Goal: Navigation & Orientation: Understand site structure

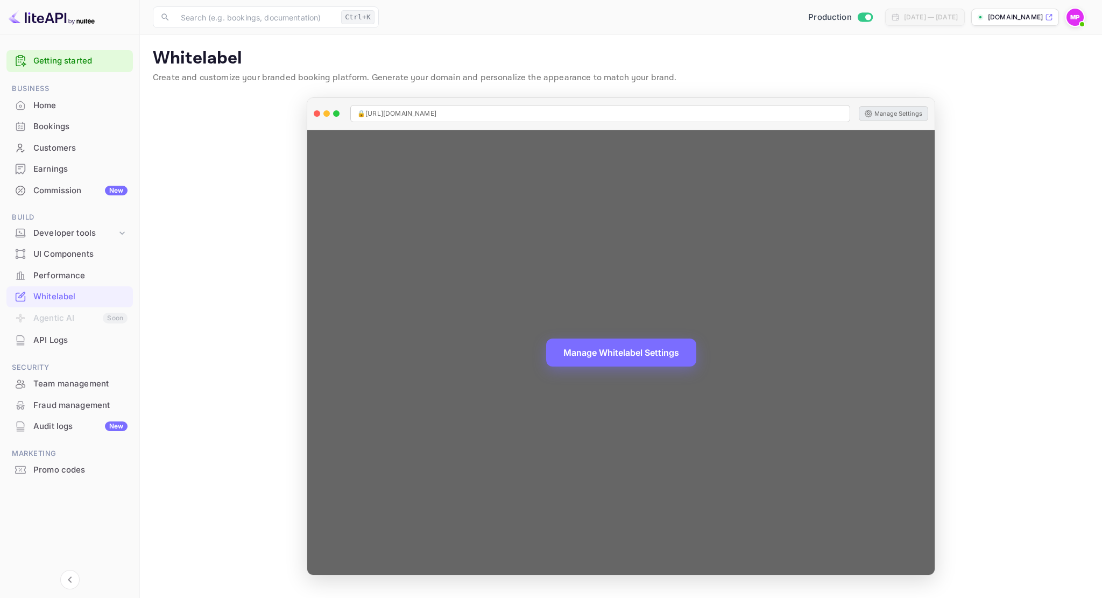
click at [898, 115] on button "Manage Settings" at bounding box center [893, 113] width 69 height 15
click at [658, 349] on button "Manage Whitelabel Settings" at bounding box center [621, 352] width 150 height 28
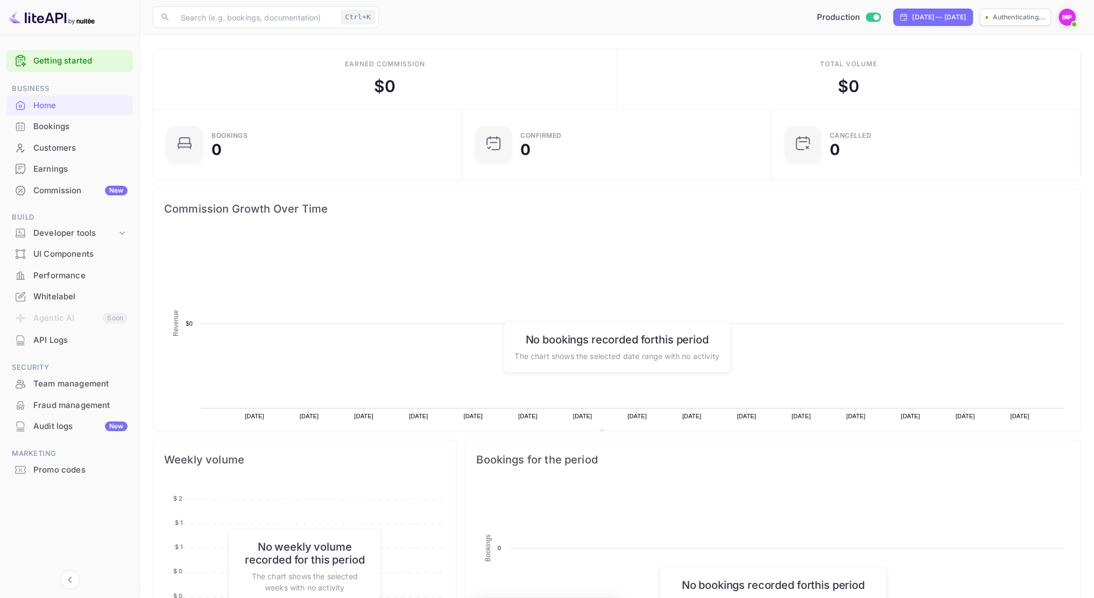
scroll to position [9, 9]
click at [57, 135] on div "Bookings" at bounding box center [69, 126] width 126 height 21
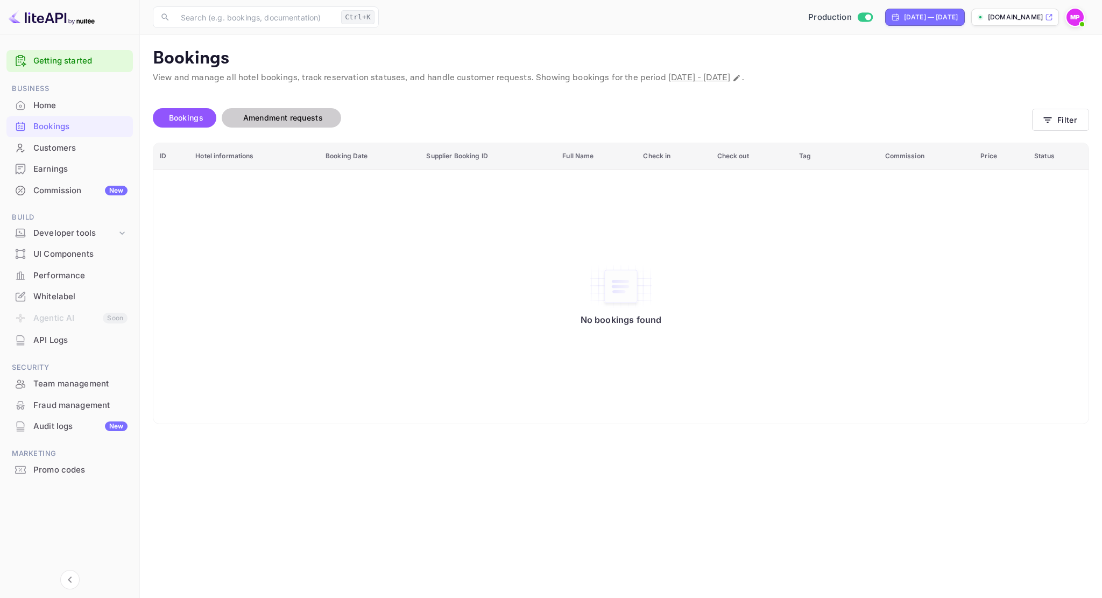
click at [289, 116] on span "Amendment requests" at bounding box center [283, 117] width 80 height 9
click at [186, 122] on span "Bookings" at bounding box center [186, 117] width 34 height 9
click at [1031, 12] on p "[DOMAIN_NAME]" at bounding box center [1015, 17] width 55 height 10
click at [1071, 20] on img at bounding box center [1075, 17] width 17 height 17
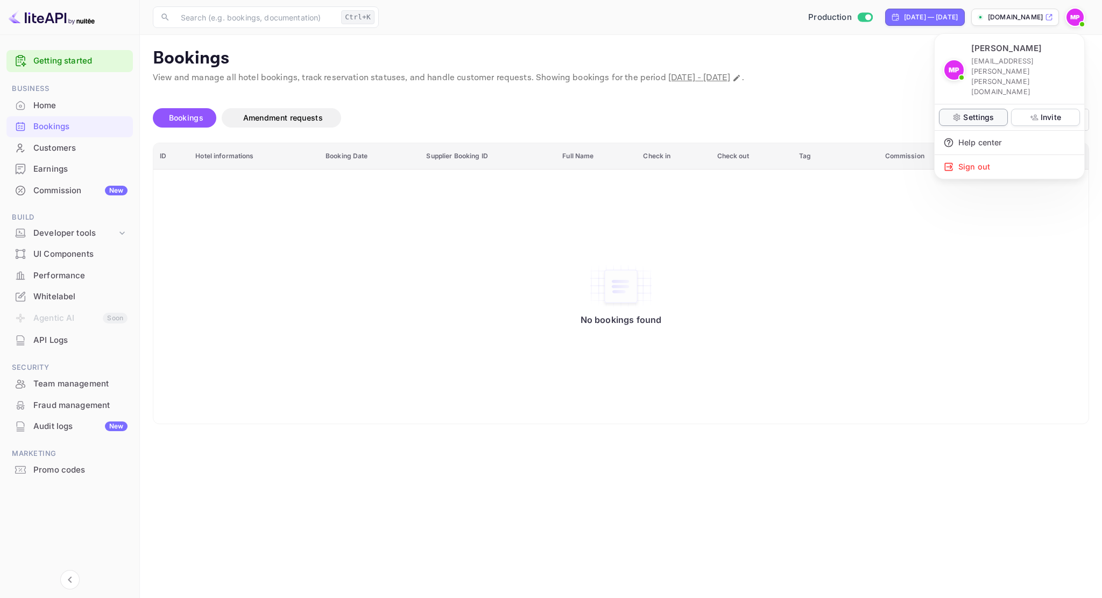
click at [993, 109] on div "Settings" at bounding box center [973, 117] width 69 height 17
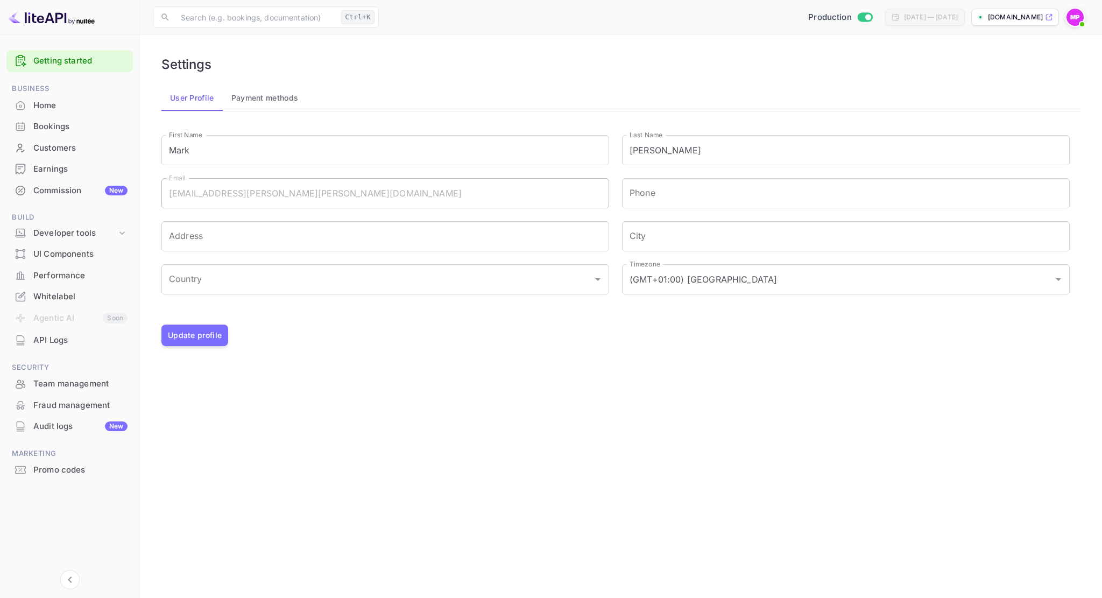
click at [258, 95] on button "Payment methods" at bounding box center [265, 98] width 85 height 26
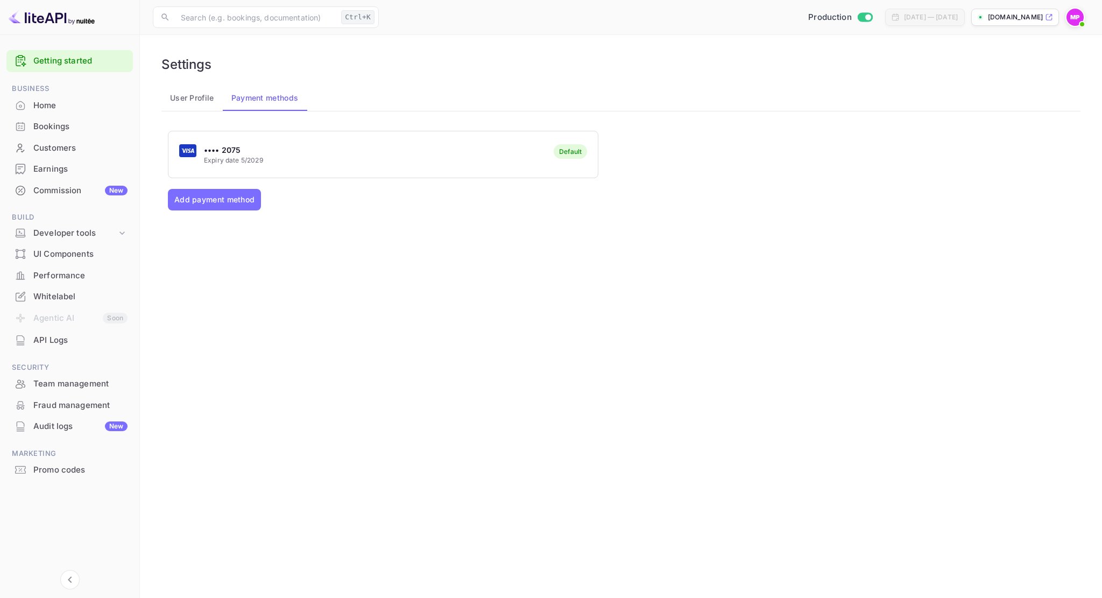
click at [191, 101] on button "User Profile" at bounding box center [191, 98] width 61 height 26
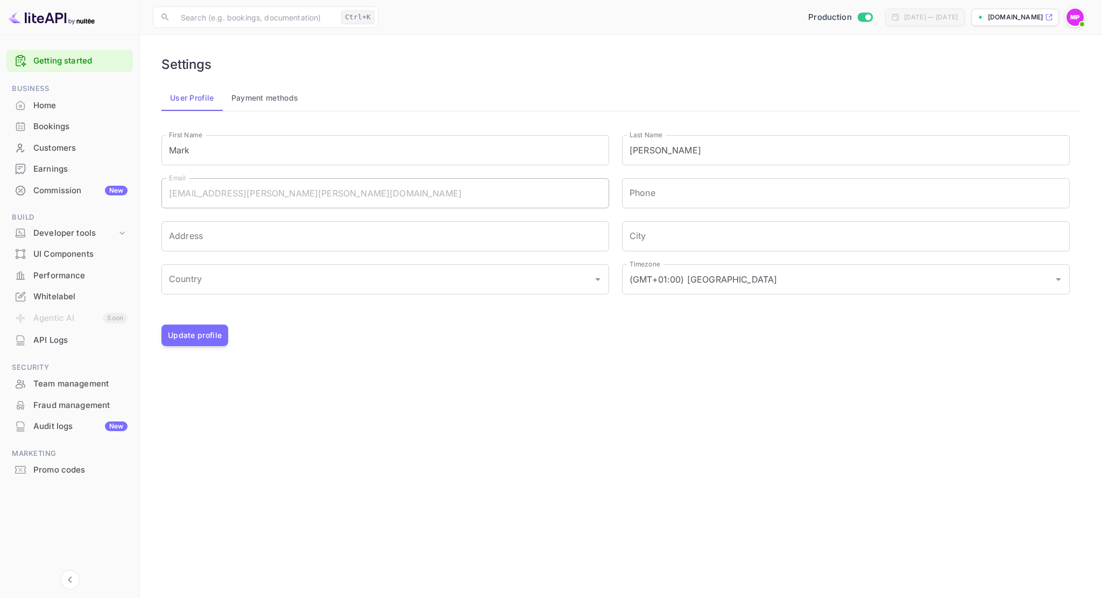
click at [39, 104] on div "Home" at bounding box center [80, 106] width 94 height 12
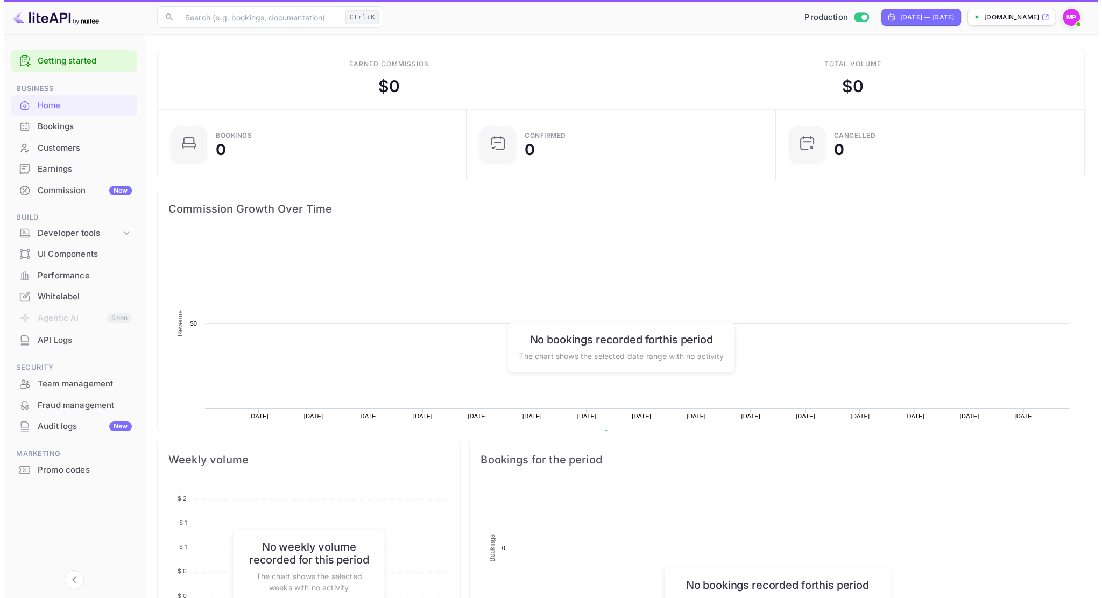
scroll to position [167, 295]
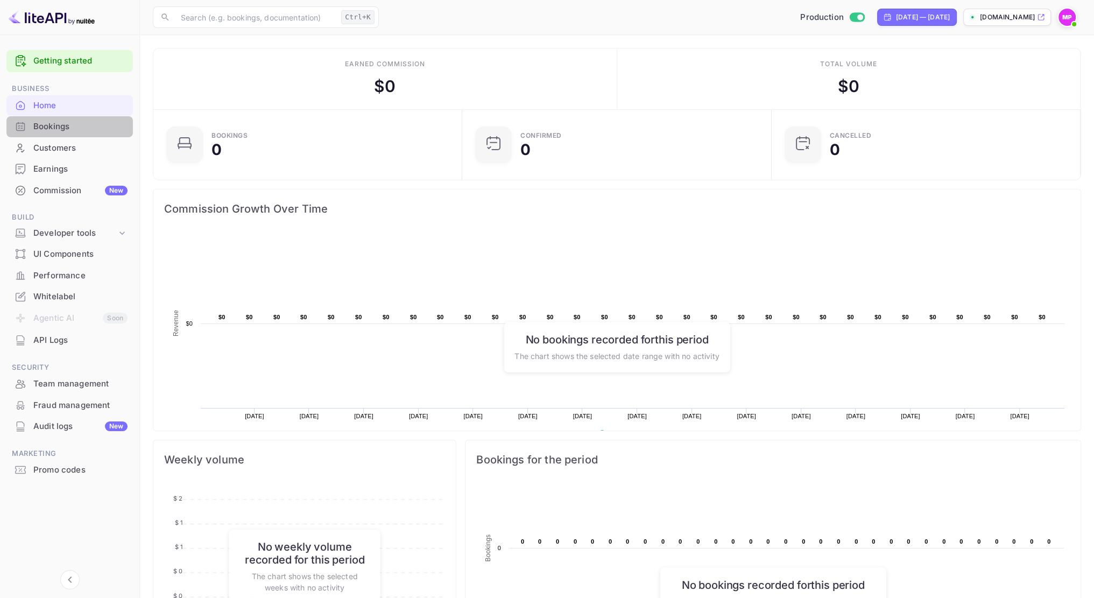
click at [47, 130] on div "Bookings" at bounding box center [80, 127] width 94 height 12
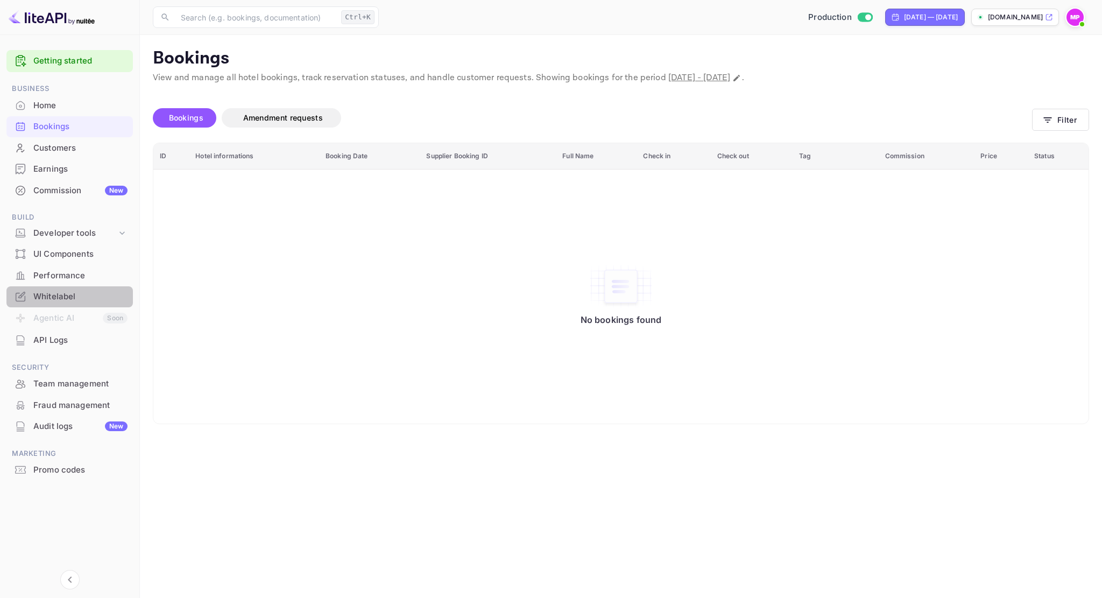
click at [81, 296] on div "Whitelabel" at bounding box center [80, 297] width 94 height 12
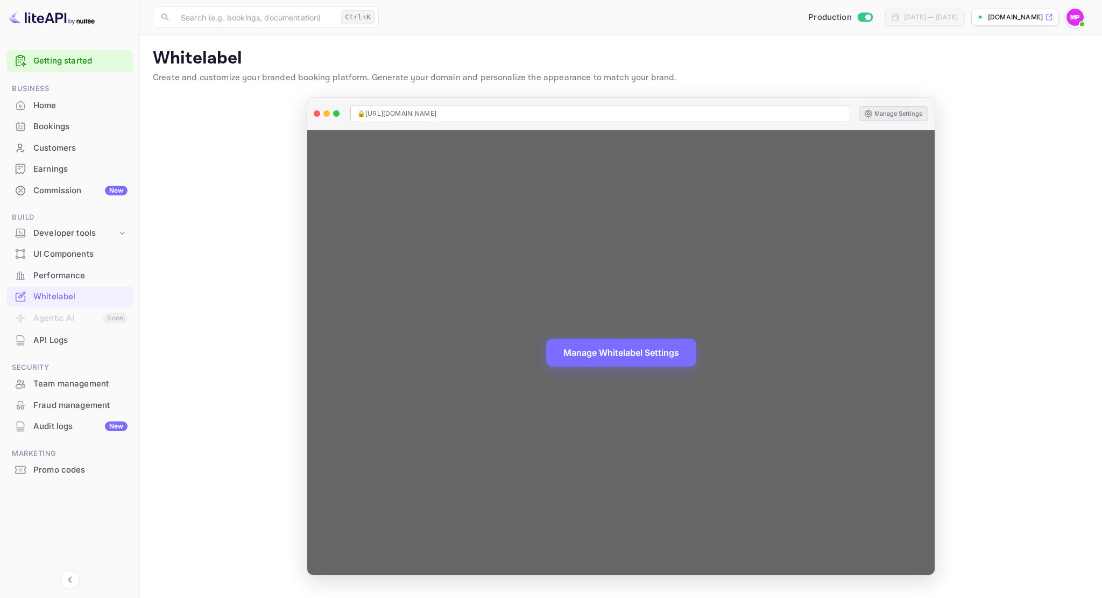
click at [902, 110] on button "Manage Settings" at bounding box center [893, 113] width 69 height 15
click at [900, 111] on button "Manage Settings" at bounding box center [893, 113] width 69 height 15
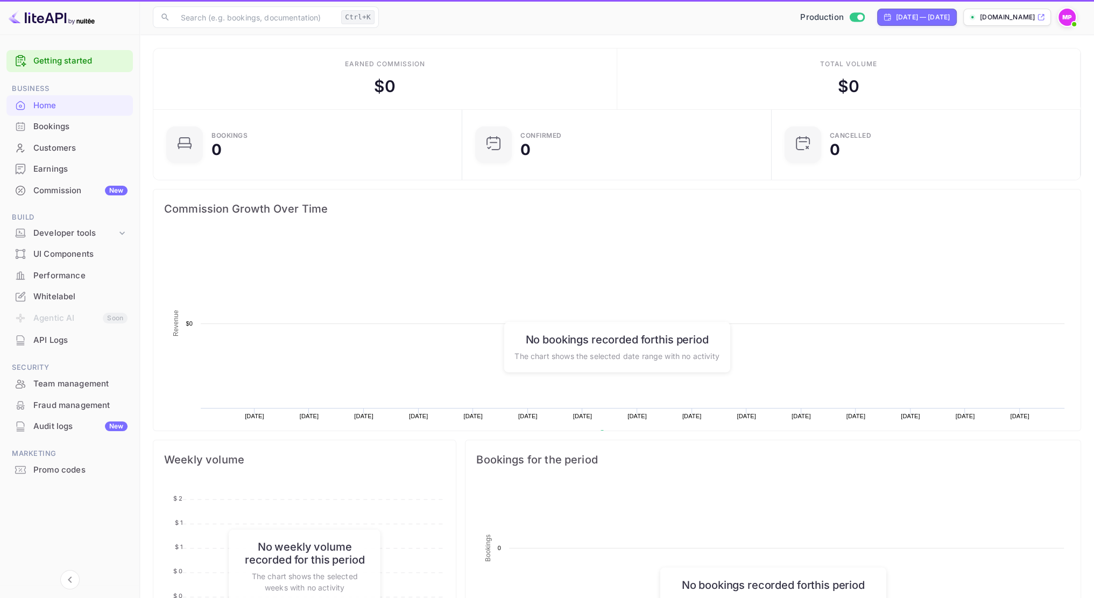
scroll to position [167, 295]
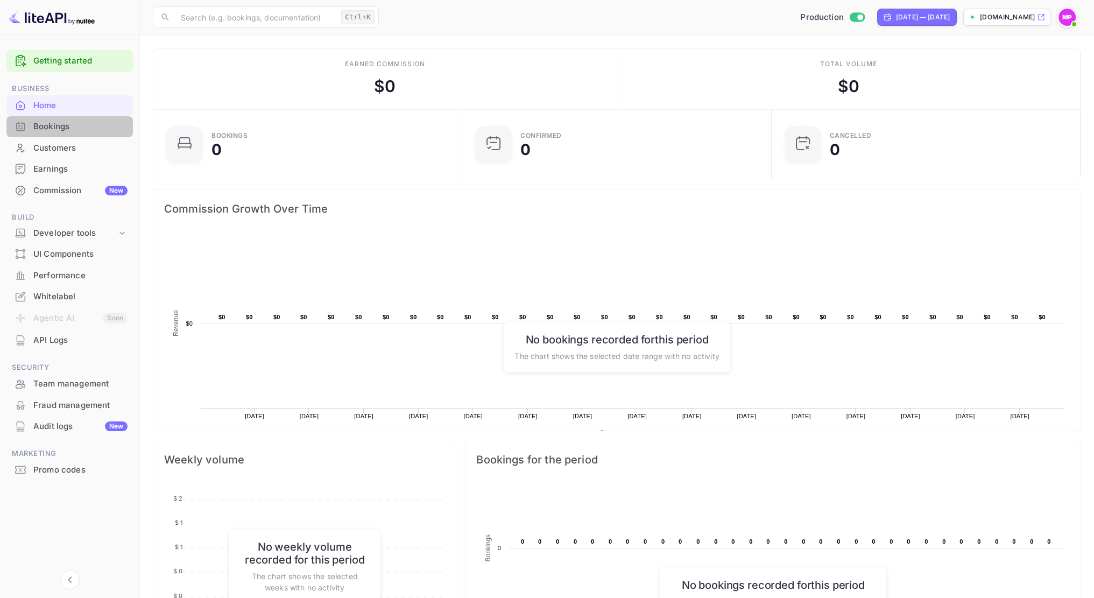
click at [58, 125] on div "Bookings" at bounding box center [80, 127] width 94 height 12
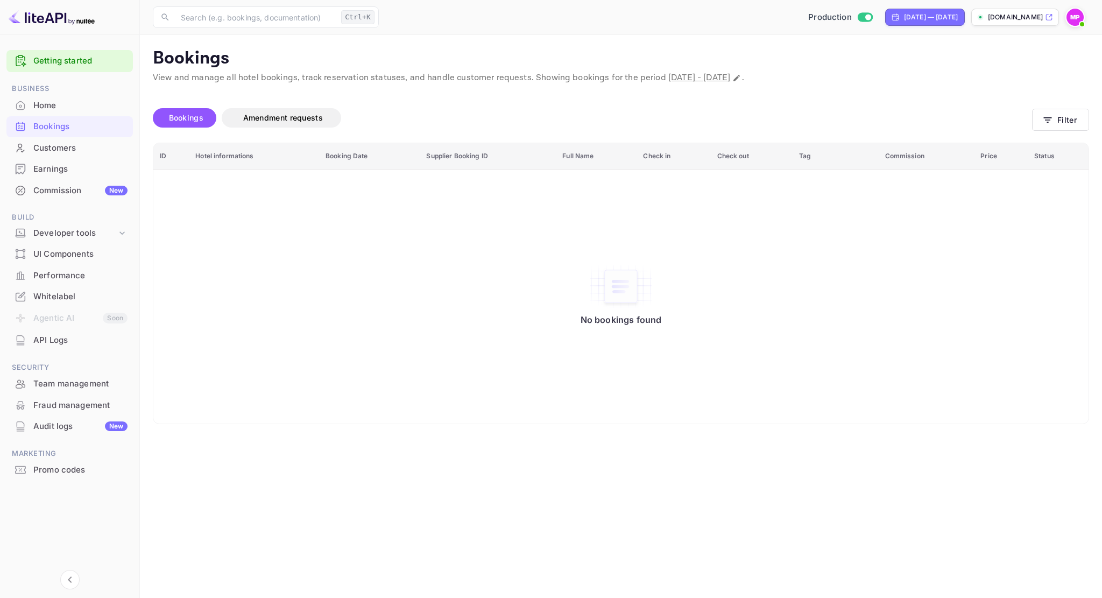
click at [60, 151] on div "Customers" at bounding box center [80, 148] width 94 height 12
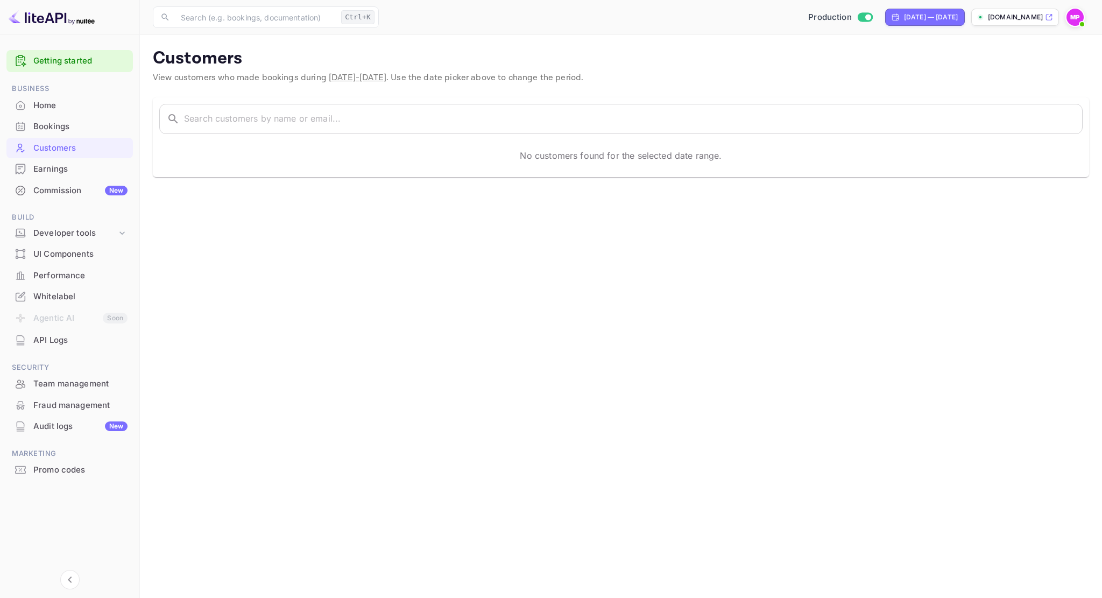
click at [61, 178] on div "Earnings" at bounding box center [69, 169] width 126 height 21
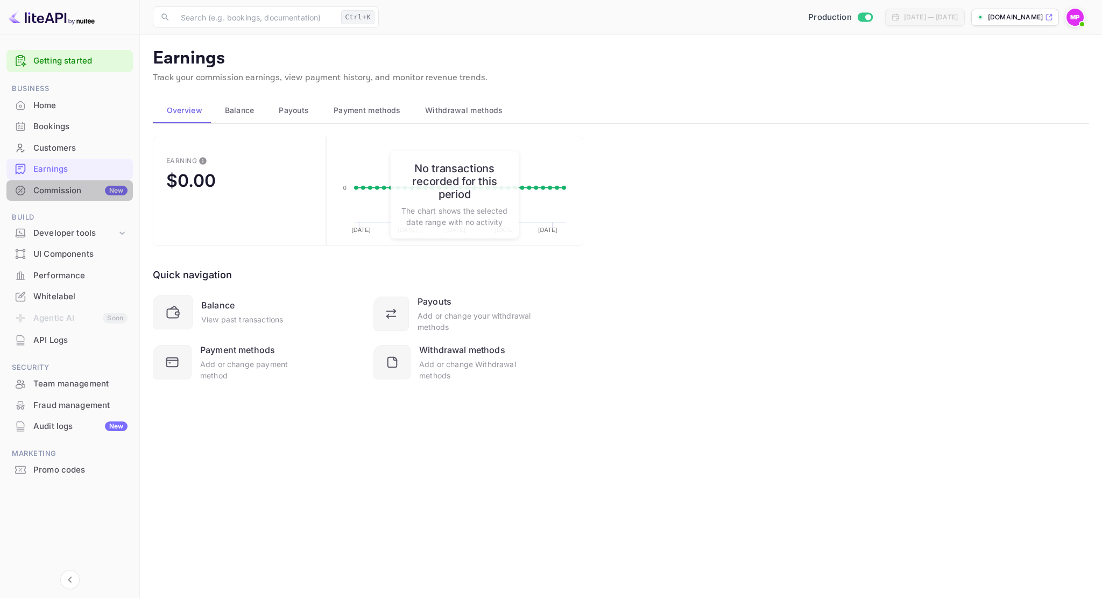
click at [65, 192] on div "Commission New" at bounding box center [80, 191] width 94 height 12
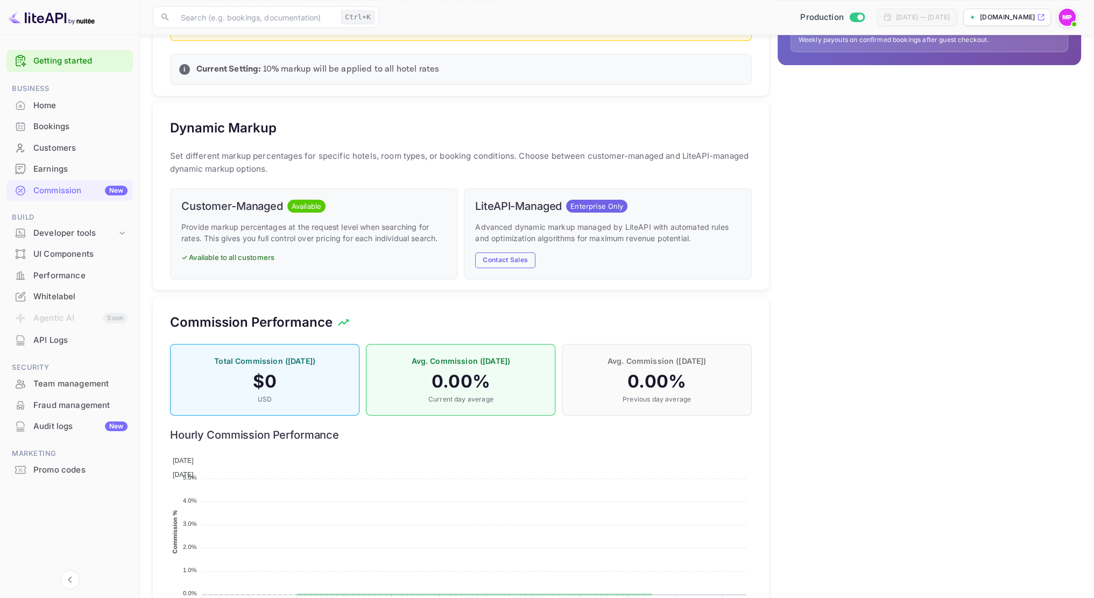
scroll to position [431, 0]
